Goal: Transaction & Acquisition: Purchase product/service

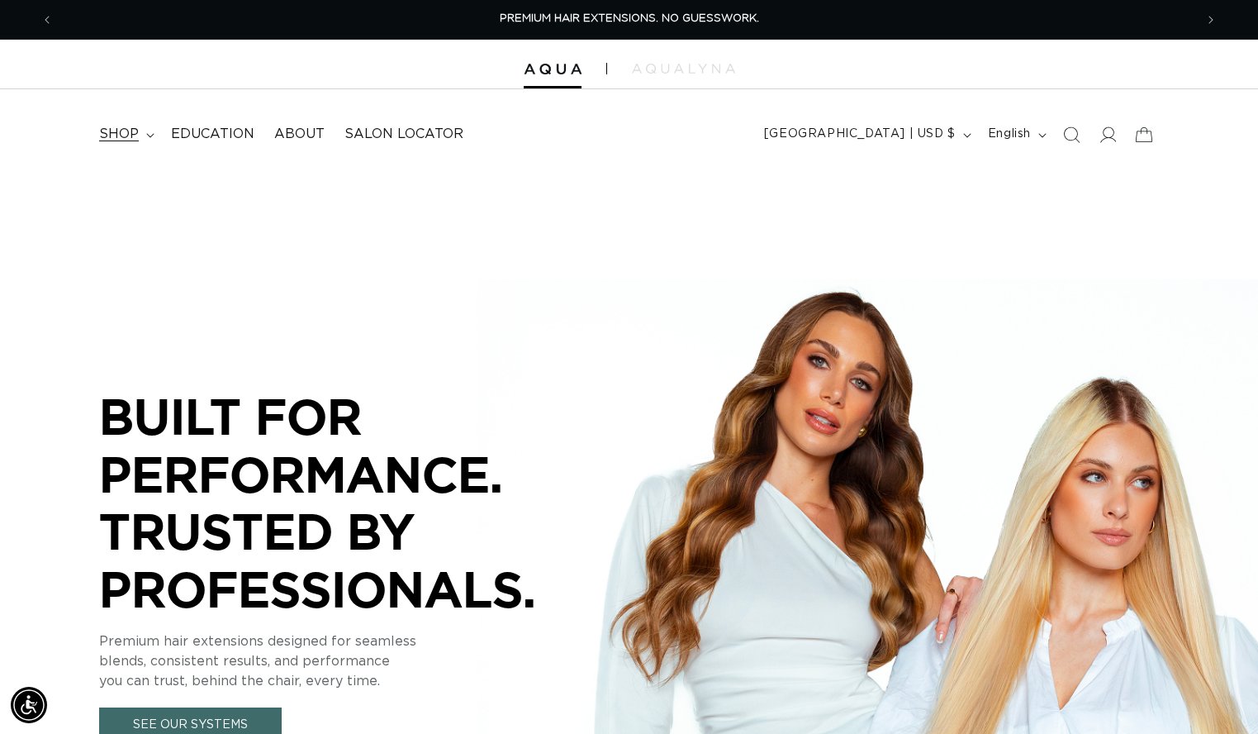
click at [129, 133] on span "shop" at bounding box center [119, 134] width 40 height 17
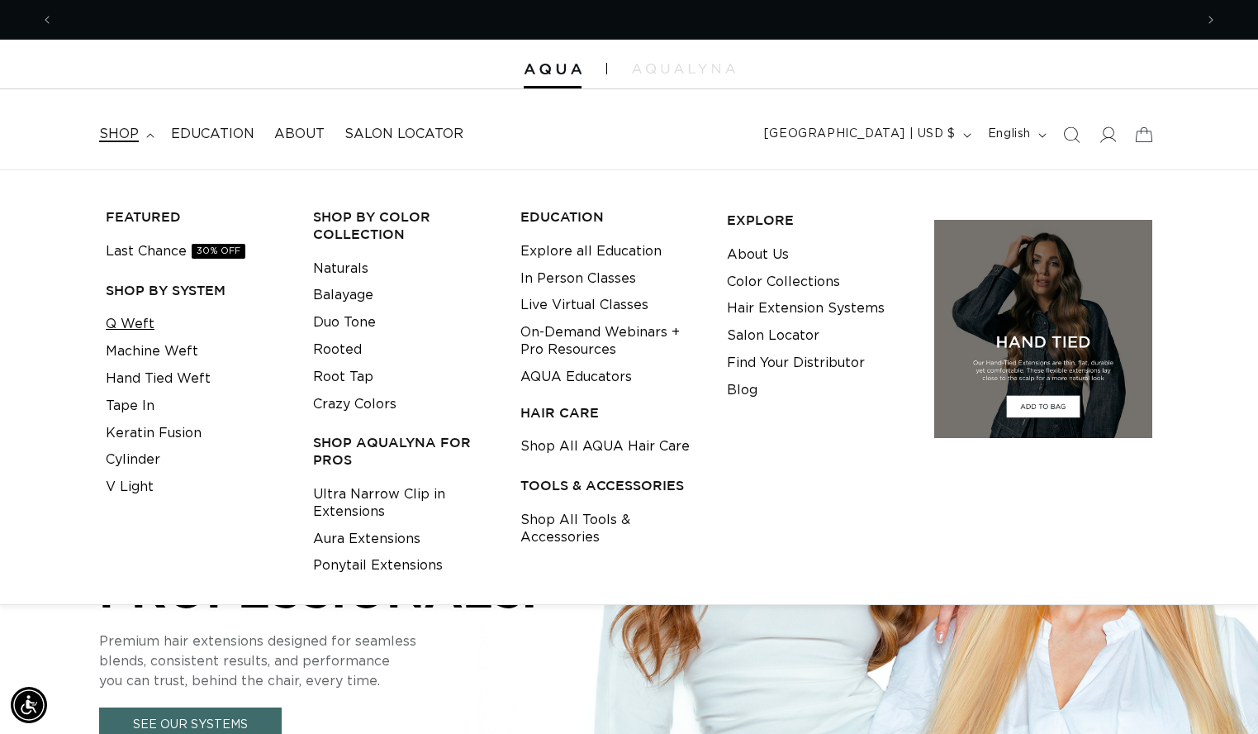
click at [127, 312] on link "Q Weft" at bounding box center [130, 324] width 49 height 27
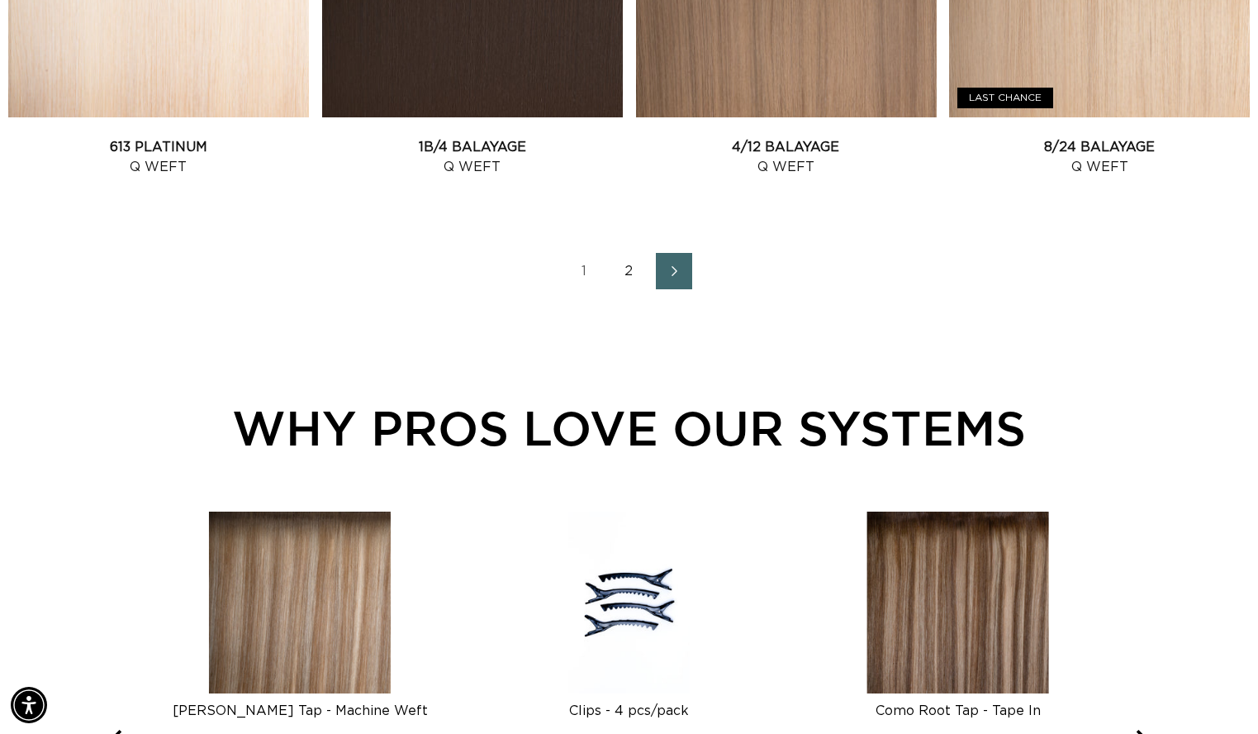
scroll to position [0, 1141]
click at [672, 281] on span "Next page" at bounding box center [673, 271] width 11 height 20
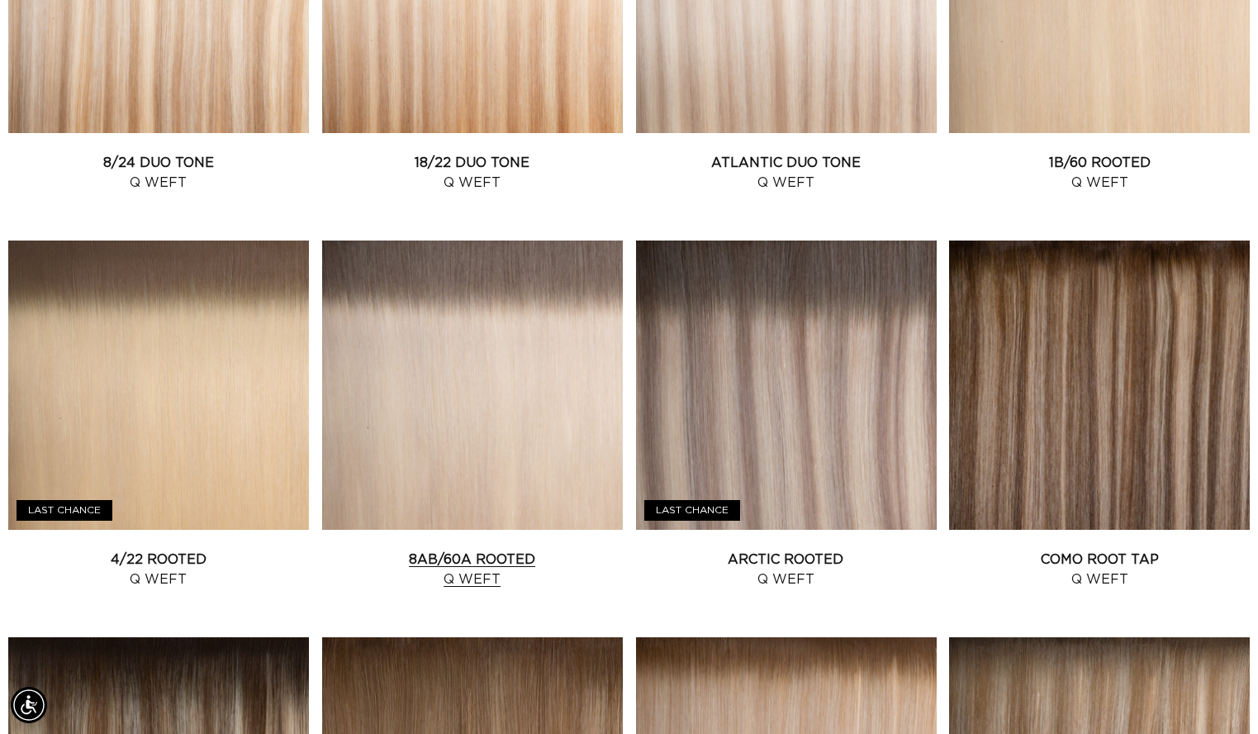
scroll to position [0, 2282]
click at [512, 549] on link "8AB/60A Rooted Q Weft" at bounding box center [472, 569] width 301 height 40
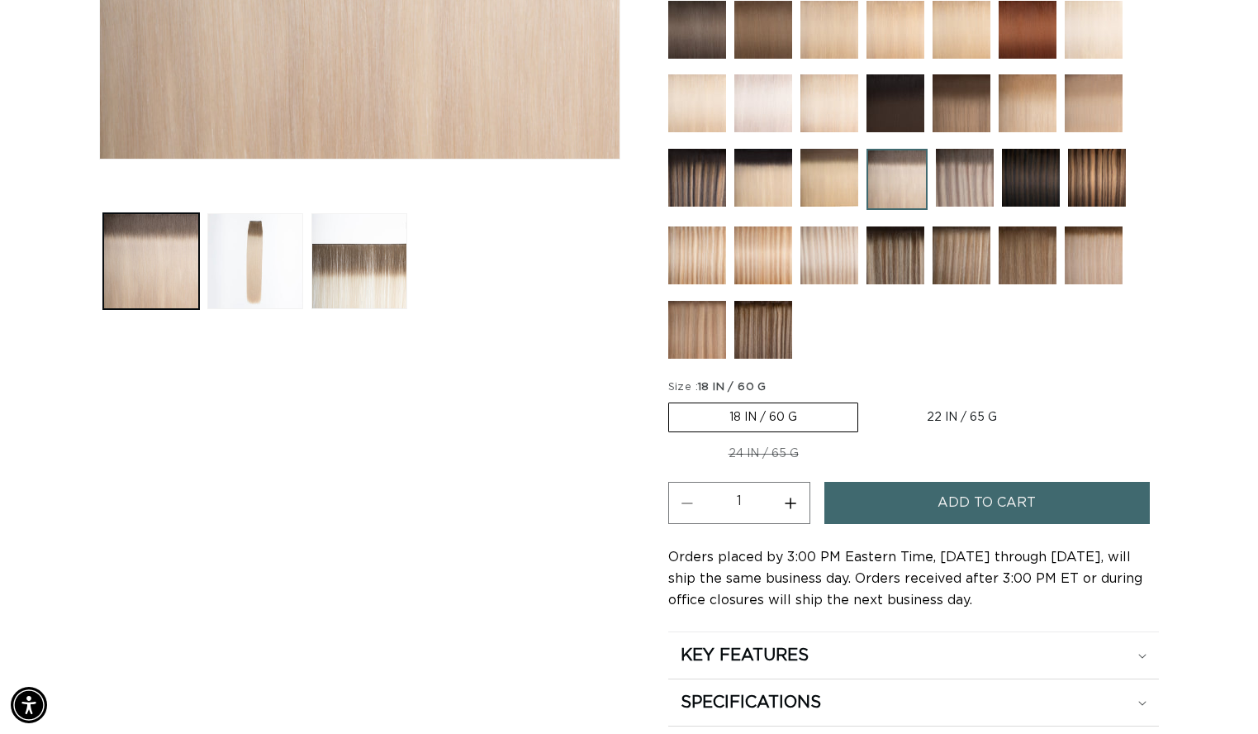
scroll to position [0, 1141]
click at [953, 413] on label "22 IN / 65 G Variant sold out or unavailable" at bounding box center [962, 417] width 191 height 28
click at [868, 400] on input "22 IN / 65 G Variant sold out or unavailable" at bounding box center [867, 399] width 1 height 1
radio input "true"
click at [930, 508] on button "Add to cart" at bounding box center [988, 503] width 326 height 42
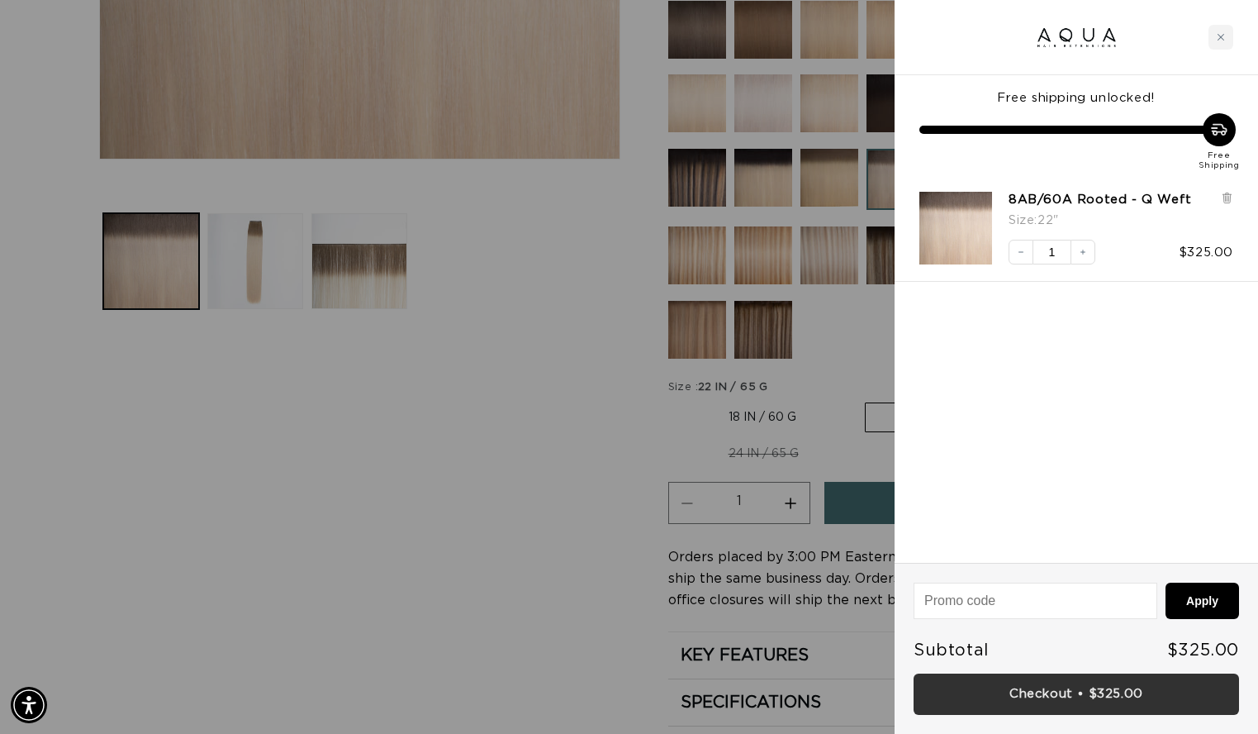
click at [1125, 685] on link "Checkout • $325.00" at bounding box center [1077, 694] width 326 height 42
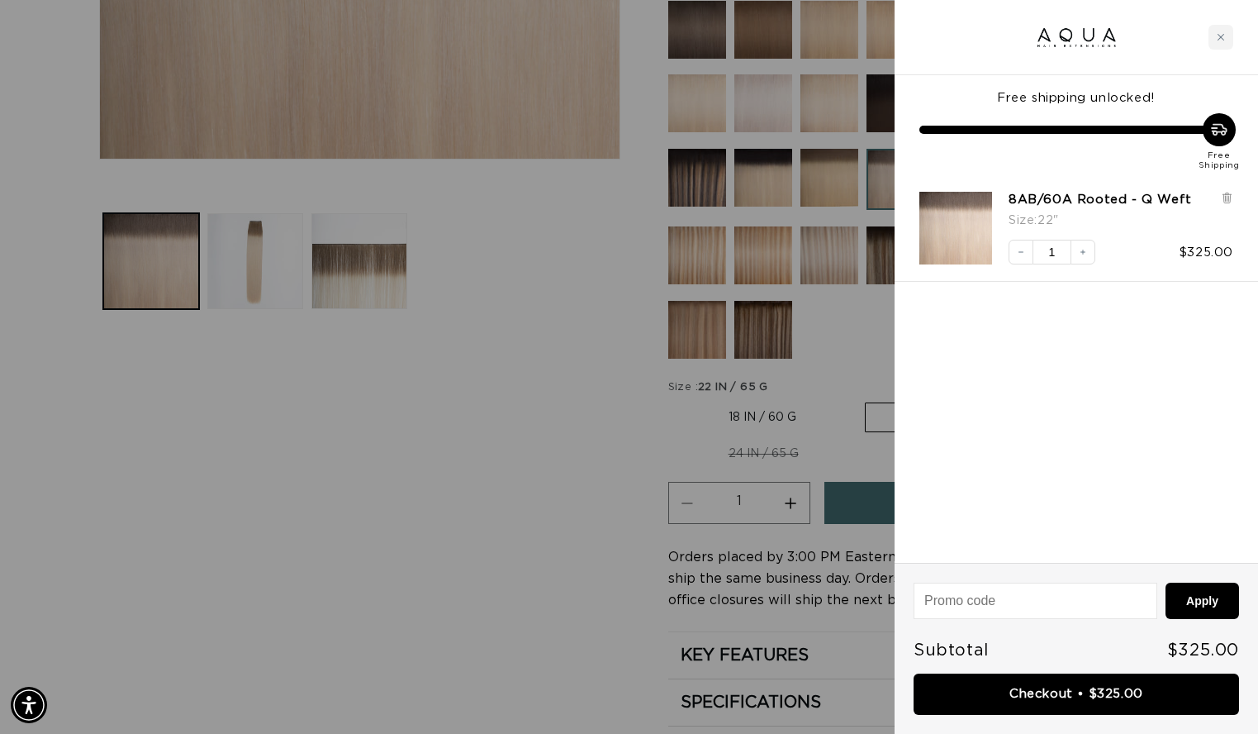
scroll to position [0, 1141]
